Goal: Information Seeking & Learning: Learn about a topic

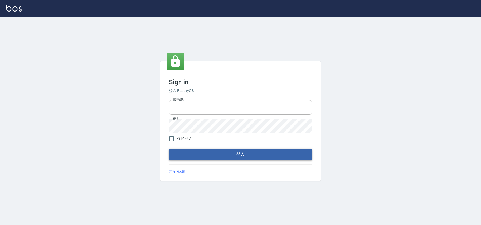
type input "0931222924"
click at [197, 158] on button "登入" at bounding box center [240, 154] width 143 height 11
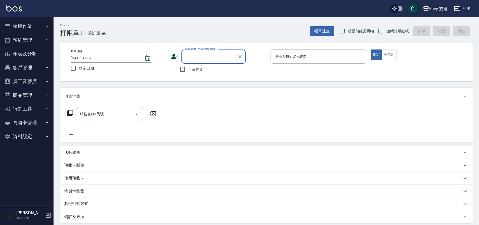
click at [434, 7] on div "Envy 雙連" at bounding box center [438, 8] width 19 height 7
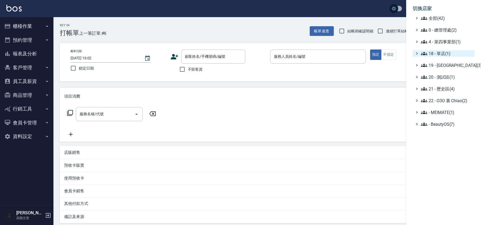
click at [436, 54] on span "18 - 單店(1)" at bounding box center [447, 53] width 52 height 6
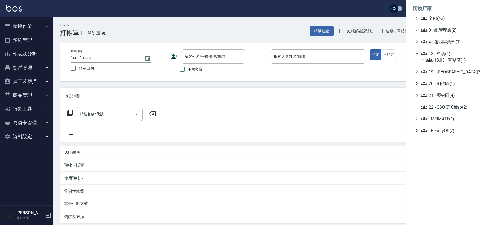
click at [439, 63] on ul "全部(42) 0 - 總管理處(2) 4 - 第四事業部(1) 18 - 單店(1) 18.03 - 單雙店(1) 19 - [GEOGRAPHIC_DATA…" at bounding box center [444, 74] width 62 height 119
click at [441, 61] on span "18.03 - 單雙店(1)" at bounding box center [449, 60] width 46 height 6
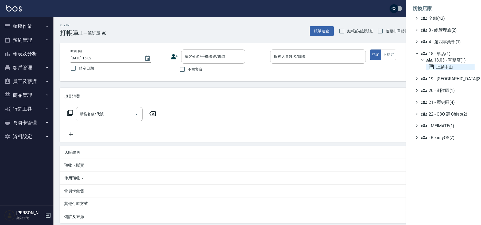
click at [441, 68] on span "上越中山" at bounding box center [450, 67] width 44 height 6
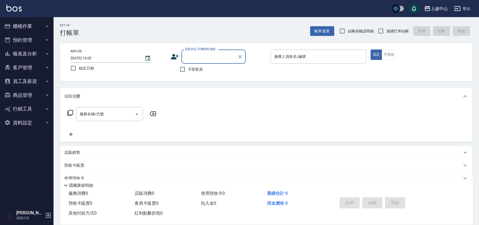
click at [36, 66] on button "客戶管理" at bounding box center [26, 68] width 49 height 14
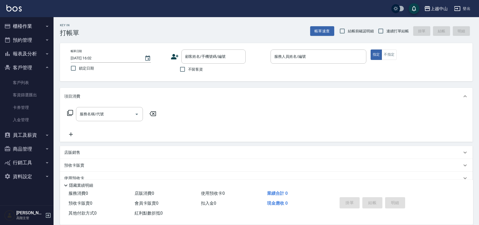
click at [33, 134] on button "員工及薪資" at bounding box center [26, 135] width 49 height 14
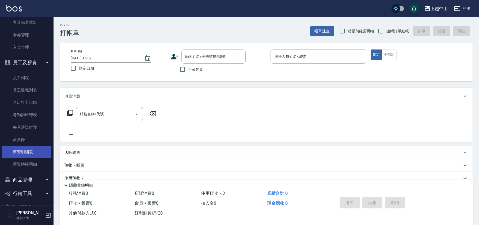
scroll to position [71, 0]
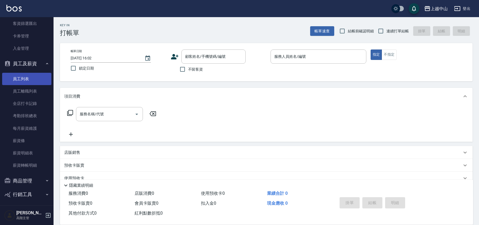
click at [35, 79] on link "員工列表" at bounding box center [26, 79] width 49 height 12
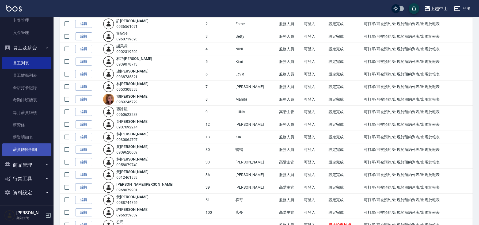
scroll to position [75, 0]
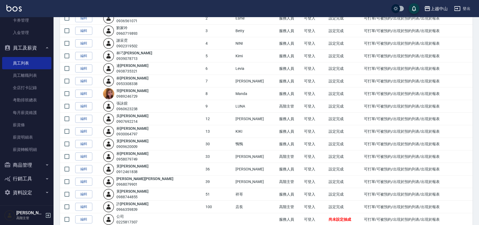
click at [26, 162] on button "商品管理" at bounding box center [26, 165] width 49 height 14
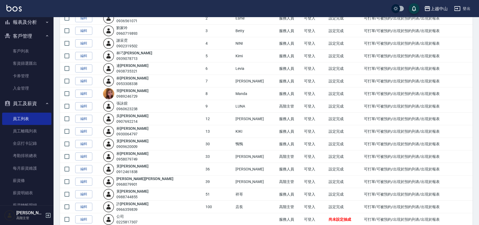
scroll to position [0, 0]
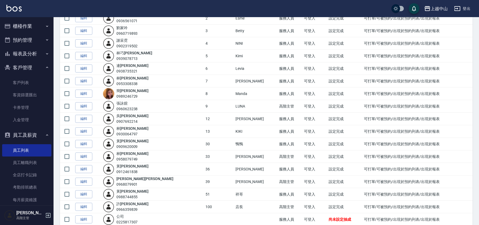
click at [35, 57] on button "報表及分析" at bounding box center [26, 54] width 49 height 14
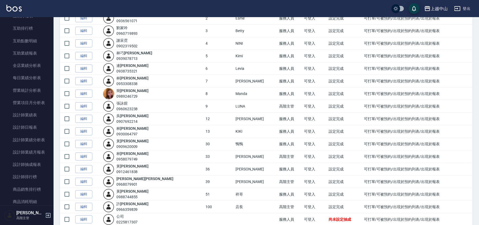
scroll to position [133, 0]
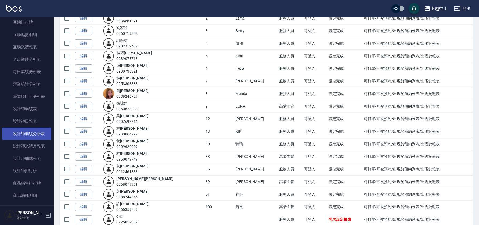
click at [35, 134] on link "設計師業績分析表" at bounding box center [26, 134] width 49 height 12
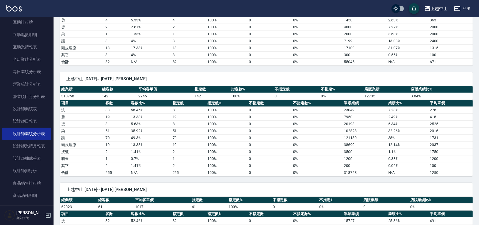
scroll to position [362, 0]
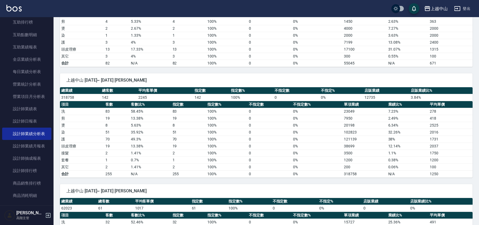
click at [113, 129] on td "51" at bounding box center [116, 132] width 25 height 7
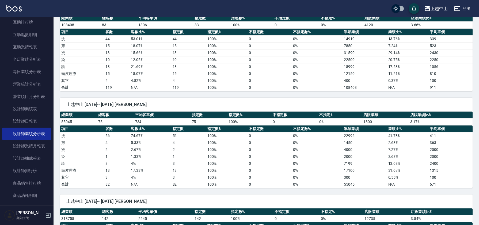
scroll to position [239, 0]
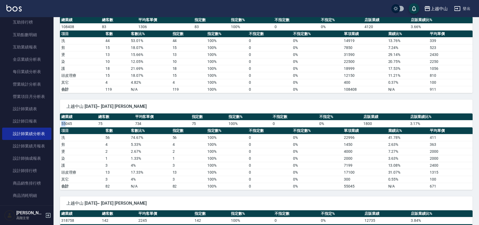
drag, startPoint x: 61, startPoint y: 120, endPoint x: 65, endPoint y: 121, distance: 3.6
click at [65, 121] on td "55045" at bounding box center [78, 123] width 37 height 7
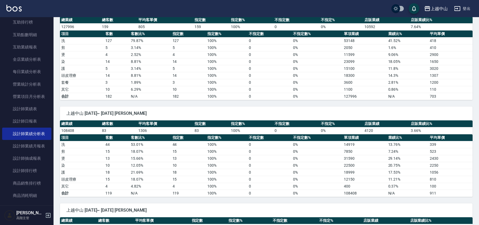
click at [88, 141] on td "洗" at bounding box center [82, 144] width 44 height 7
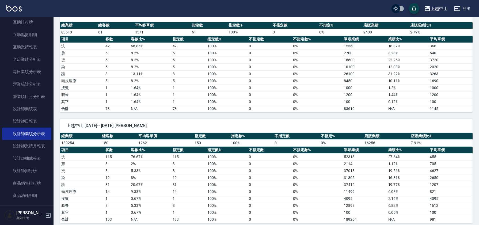
scroll to position [644, 0]
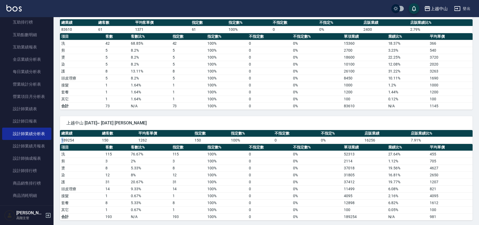
drag, startPoint x: 64, startPoint y: 133, endPoint x: 61, endPoint y: 133, distance: 3.7
click at [61, 137] on td "189254" at bounding box center [80, 140] width 41 height 7
click at [94, 151] on td "洗" at bounding box center [82, 154] width 44 height 7
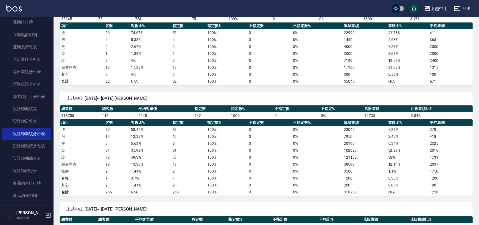
scroll to position [343, 0]
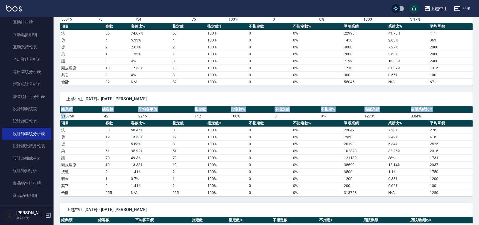
drag, startPoint x: 59, startPoint y: 111, endPoint x: 66, endPoint y: 111, distance: 7.0
click at [66, 111] on div "上越中山 2025/09/01~ 2025/09/26 林巧蘭 總業績 總客數 平均客單價 指定數 指定數% 不指定數 不指定% 店販業績 店販業績比% 31…" at bounding box center [262, 141] width 419 height 111
click at [66, 113] on td "318758" at bounding box center [80, 116] width 41 height 7
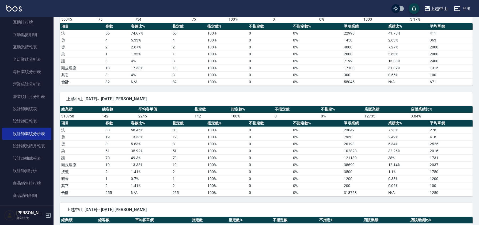
click at [66, 113] on td "318758" at bounding box center [80, 116] width 41 height 7
click at [66, 114] on td "318758" at bounding box center [80, 116] width 41 height 7
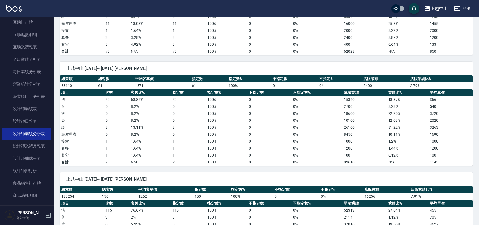
scroll to position [587, 0]
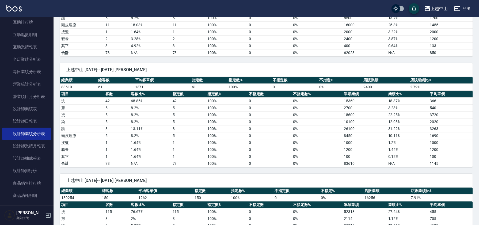
drag, startPoint x: 141, startPoint y: 62, endPoint x: 137, endPoint y: 62, distance: 3.2
click at [137, 67] on span "上越中山 2025/09/01~ 2025/09/26 林美琪" at bounding box center [265, 69] width 399 height 5
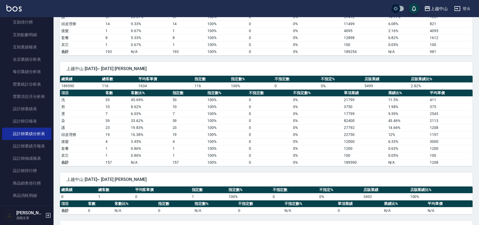
scroll to position [810, 0]
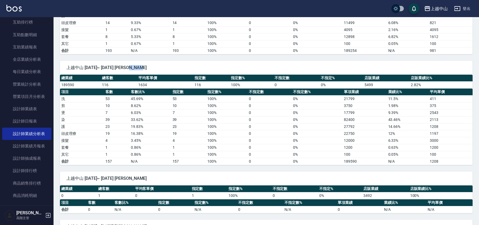
drag, startPoint x: 132, startPoint y: 59, endPoint x: 148, endPoint y: 59, distance: 15.5
click at [148, 65] on span "上越中山 2025/09/01~ 2025/09/26 林雅婷" at bounding box center [265, 67] width 399 height 5
drag, startPoint x: 61, startPoint y: 77, endPoint x: 65, endPoint y: 77, distance: 4.5
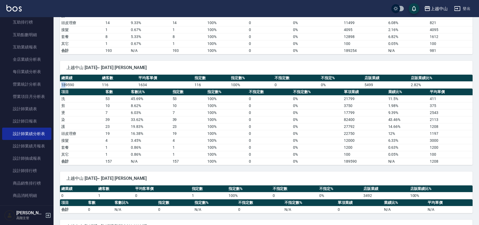
click at [65, 81] on td "189590" at bounding box center [80, 84] width 41 height 7
click at [66, 81] on td "189590" at bounding box center [80, 84] width 41 height 7
click at [75, 123] on td "護" at bounding box center [82, 126] width 44 height 7
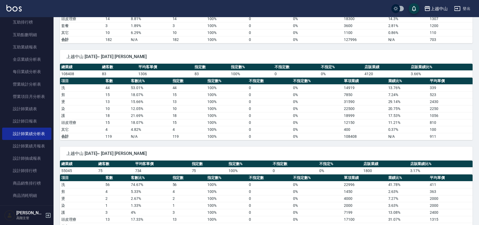
scroll to position [189, 0]
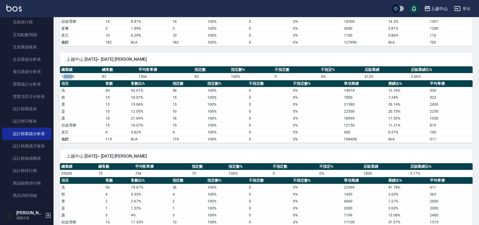
drag, startPoint x: 71, startPoint y: 75, endPoint x: 64, endPoint y: 74, distance: 6.7
click at [64, 74] on td "108408" at bounding box center [80, 76] width 41 height 7
click at [85, 103] on td "燙" at bounding box center [82, 104] width 44 height 7
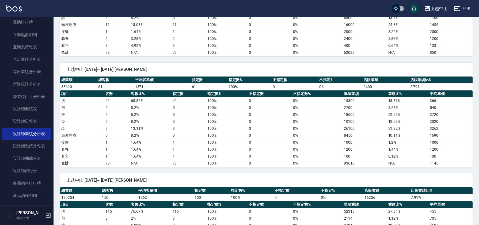
scroll to position [587, 0]
